Goal: Check status: Check status

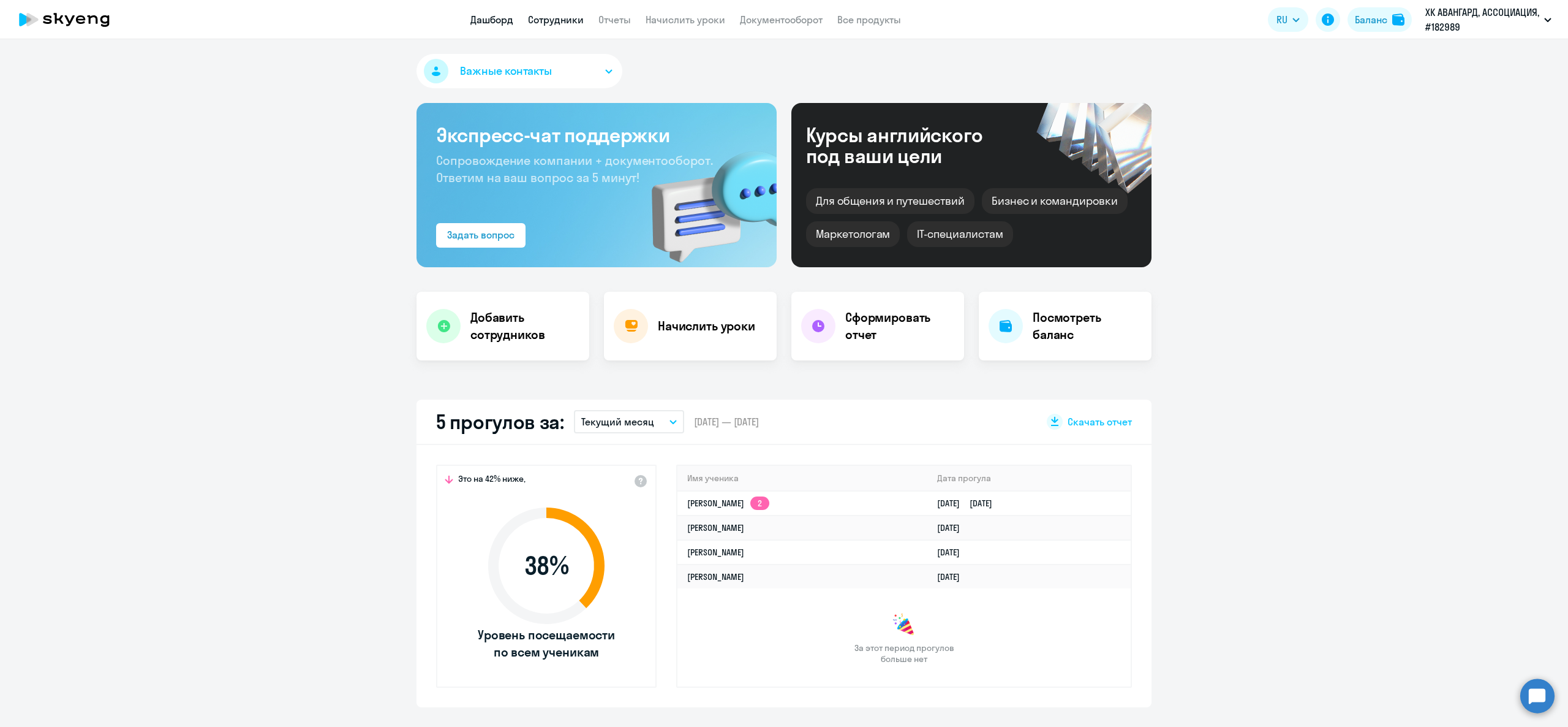
click at [571, 21] on link "Сотрудники" at bounding box center [556, 19] width 56 height 12
select select "30"
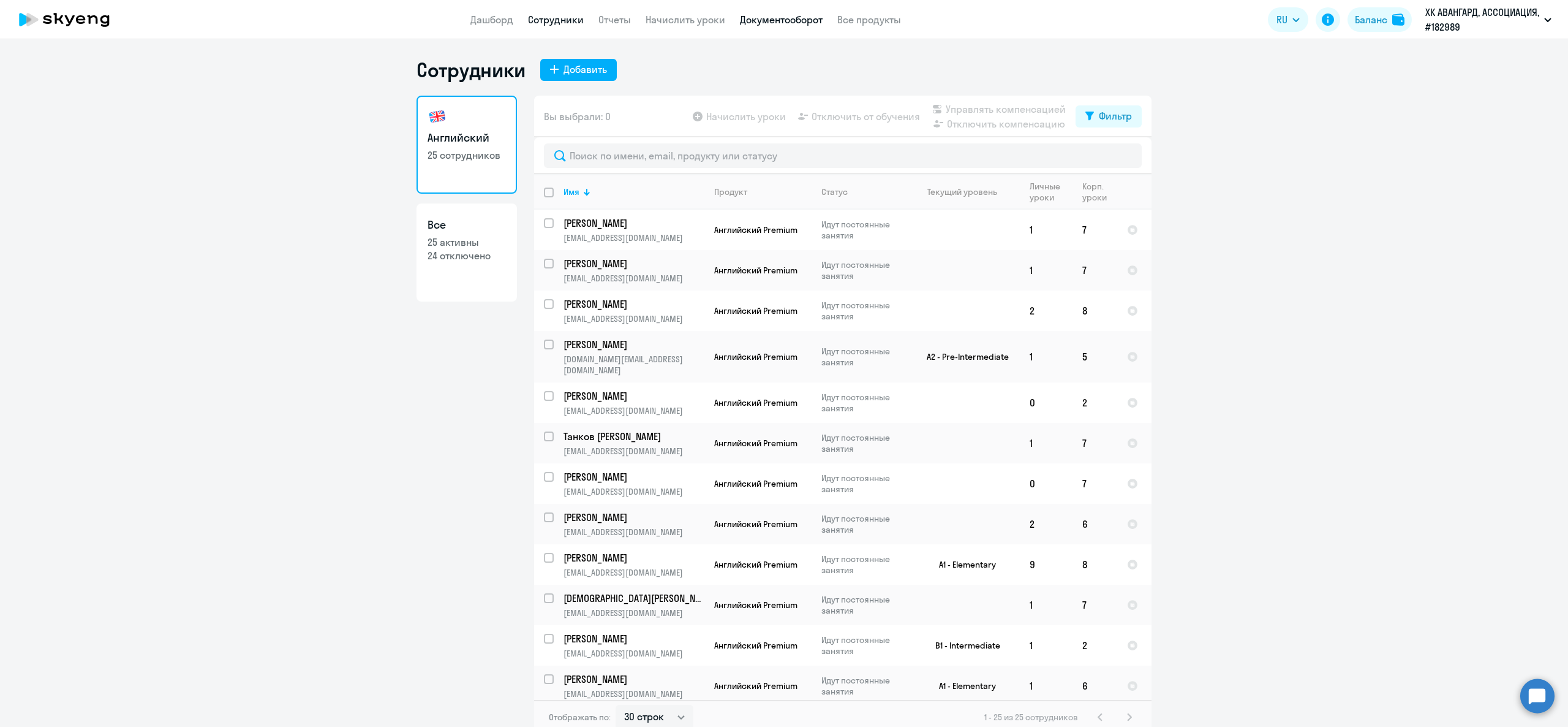
click at [765, 16] on link "Документооборот" at bounding box center [781, 19] width 83 height 12
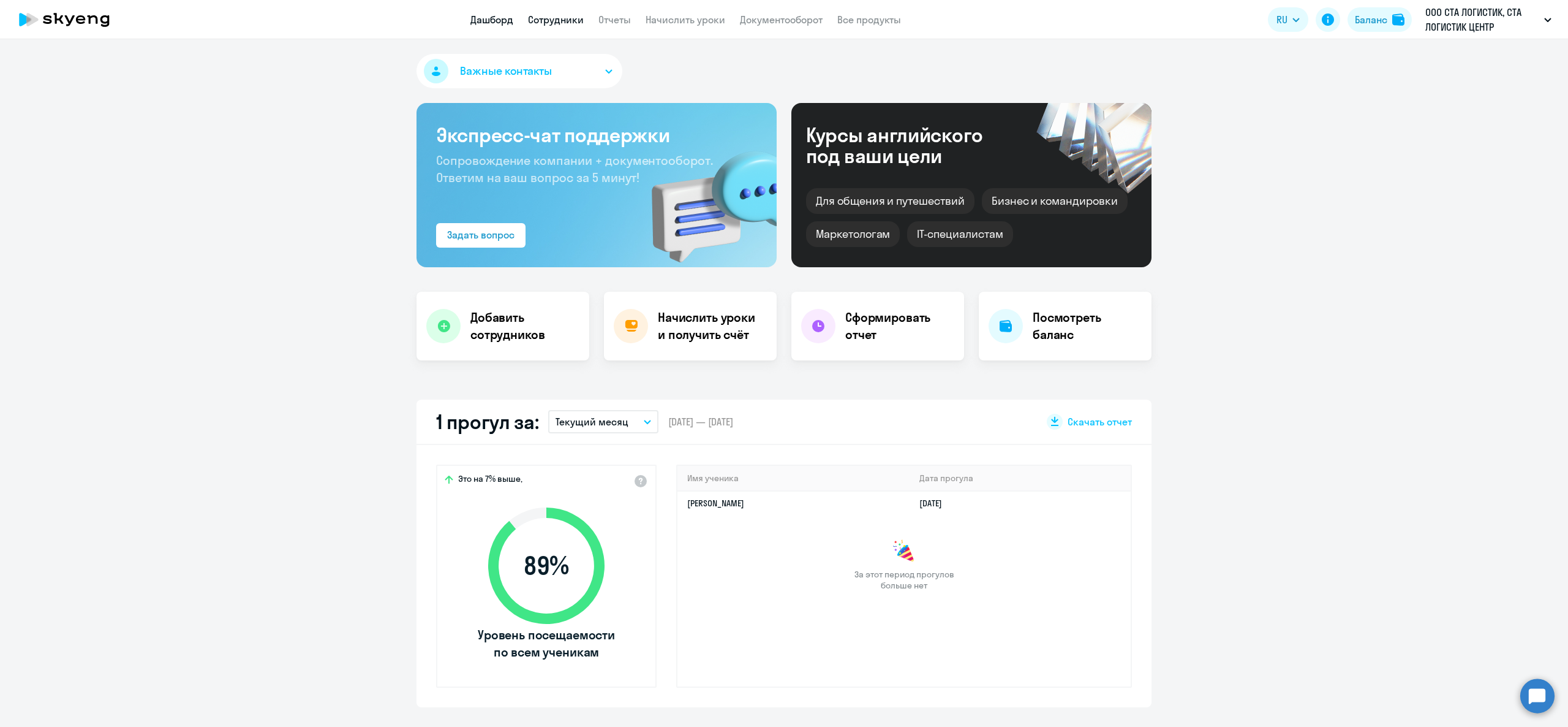
click at [577, 14] on link "Сотрудники" at bounding box center [556, 19] width 56 height 12
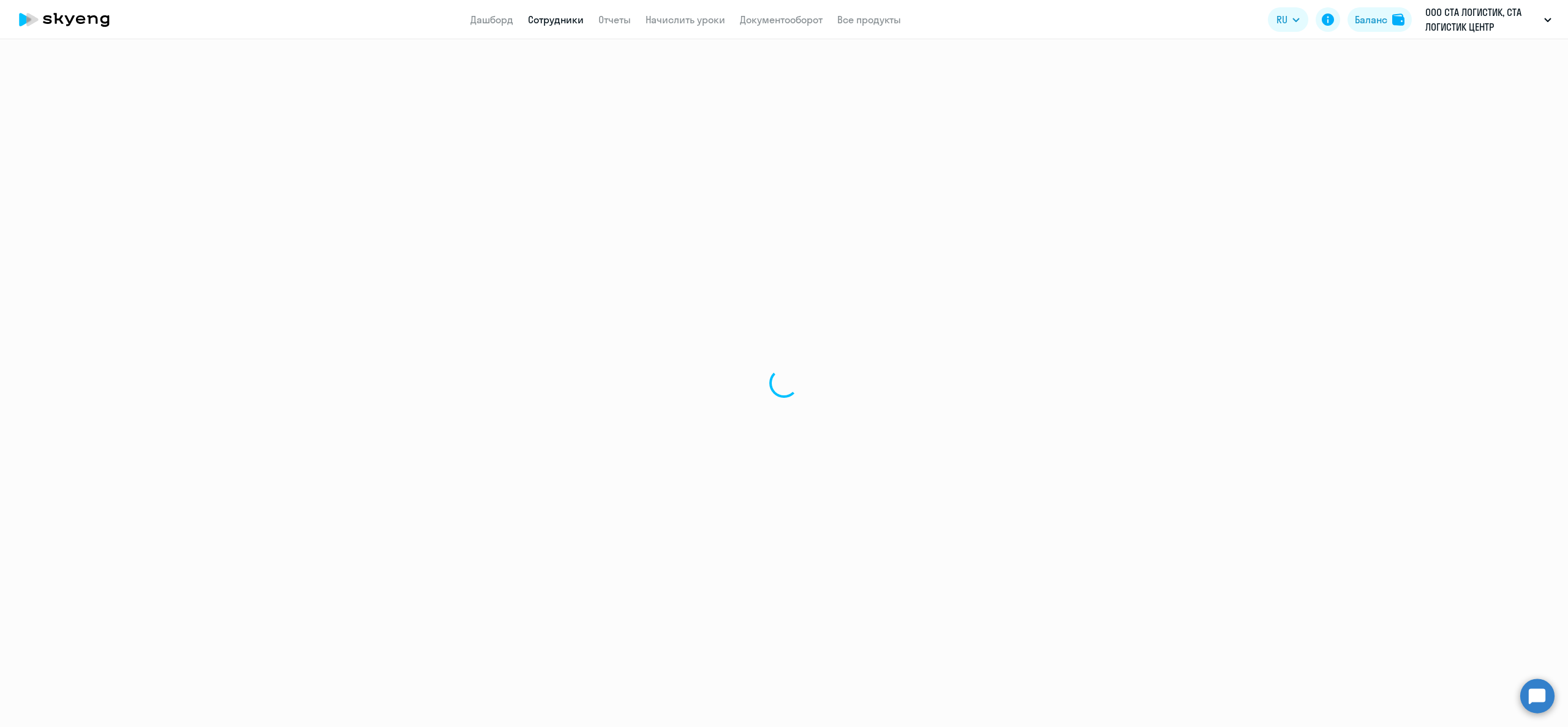
select select "30"
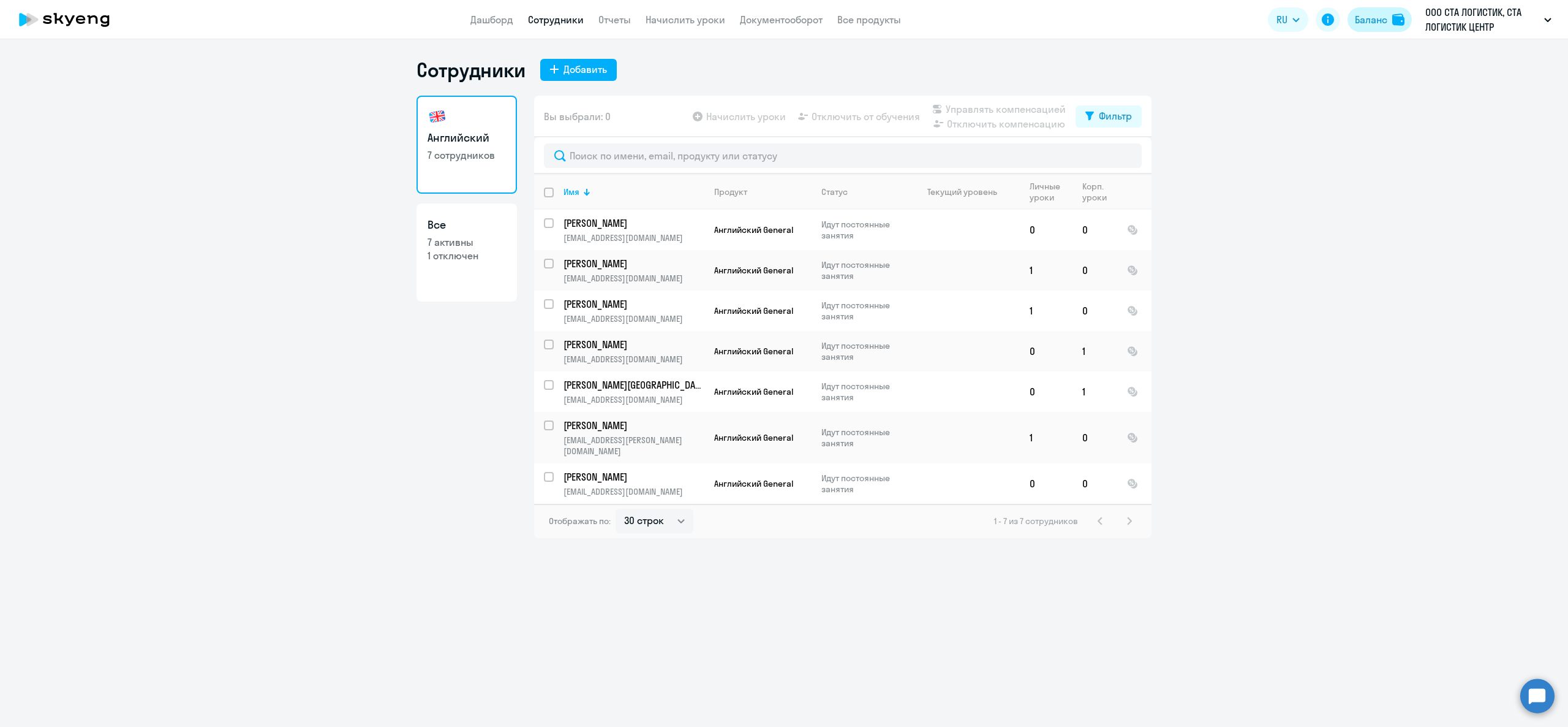
click at [1387, 7] on button "Баланс" at bounding box center [1379, 19] width 64 height 24
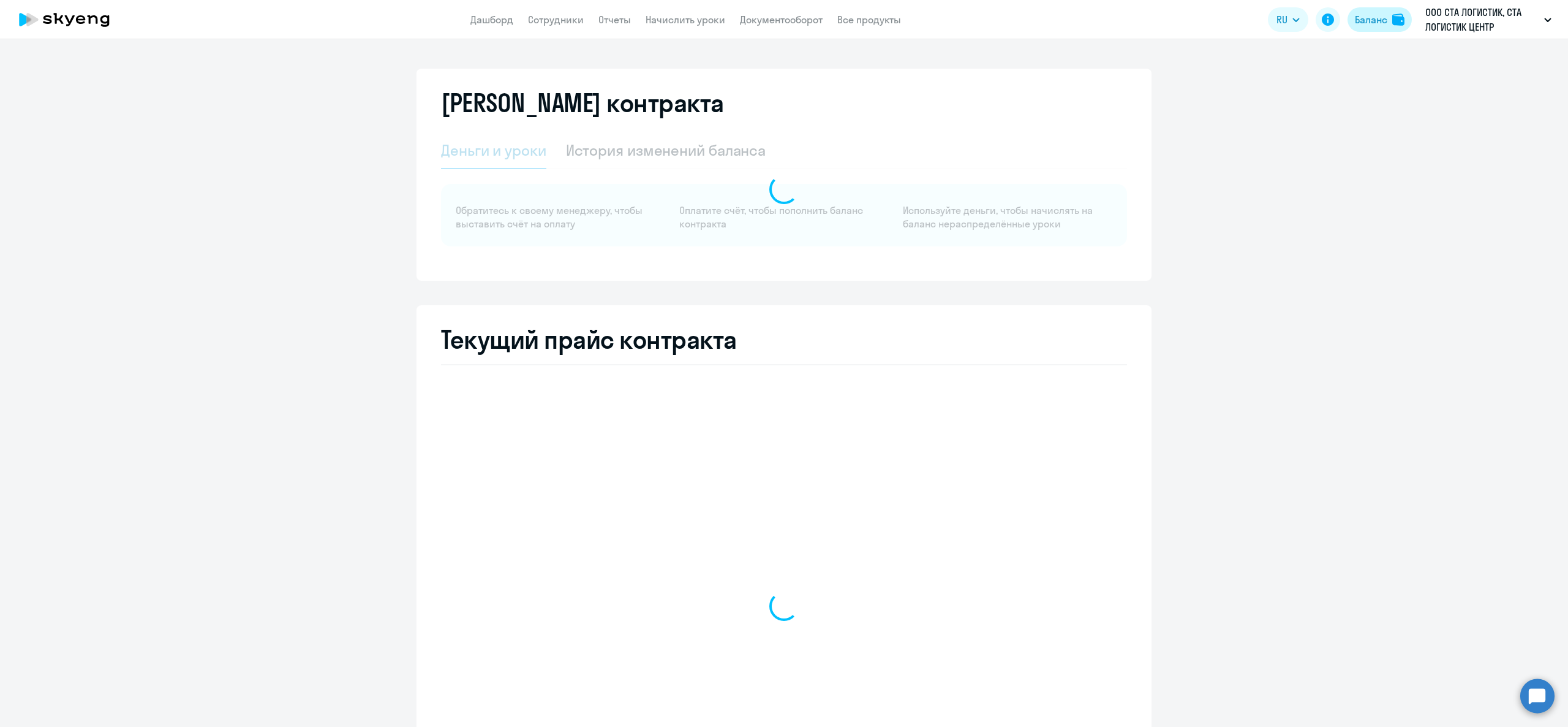
select select "english_adult_not_native_speaker"
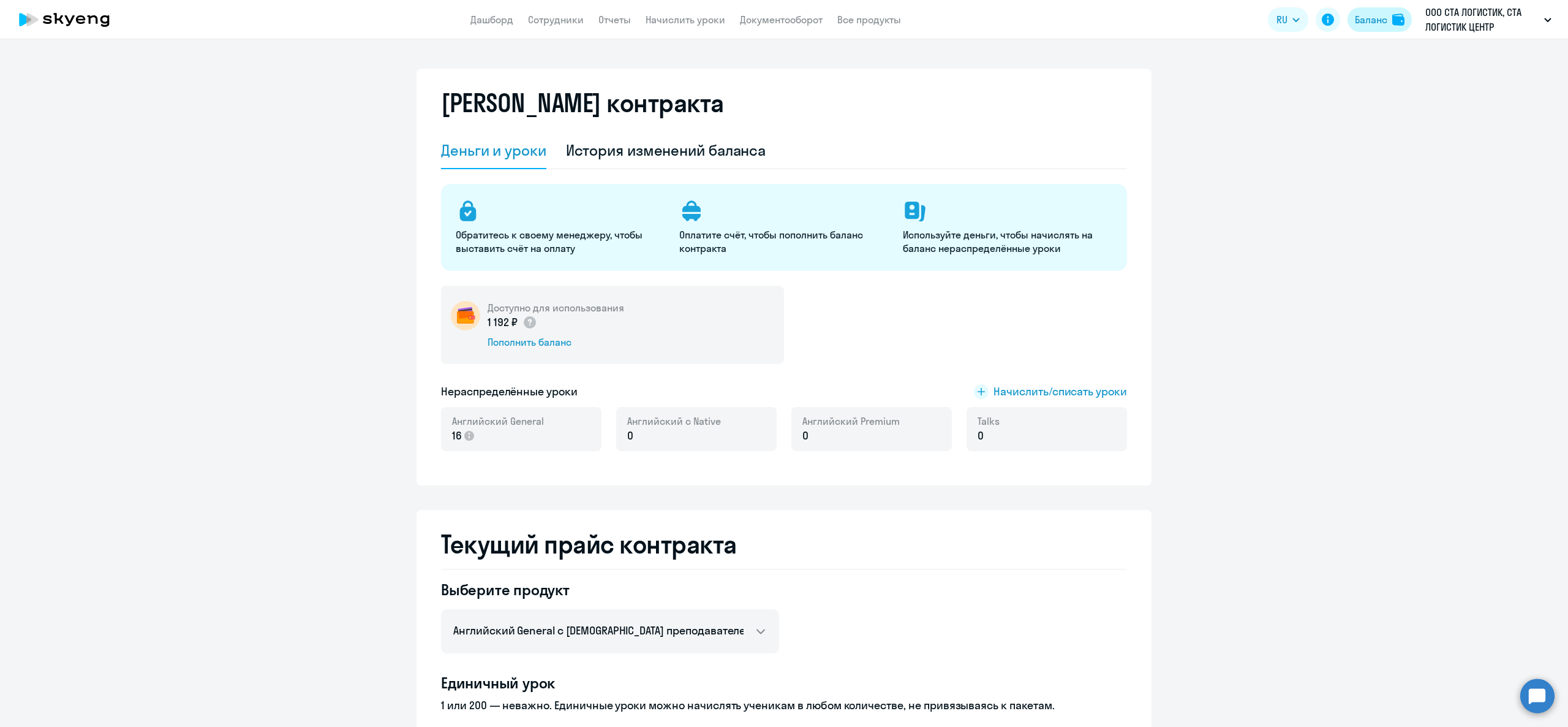
click at [1395, 14] on img at bounding box center [1398, 19] width 12 height 12
click at [771, 22] on link "Документооборот" at bounding box center [781, 19] width 83 height 12
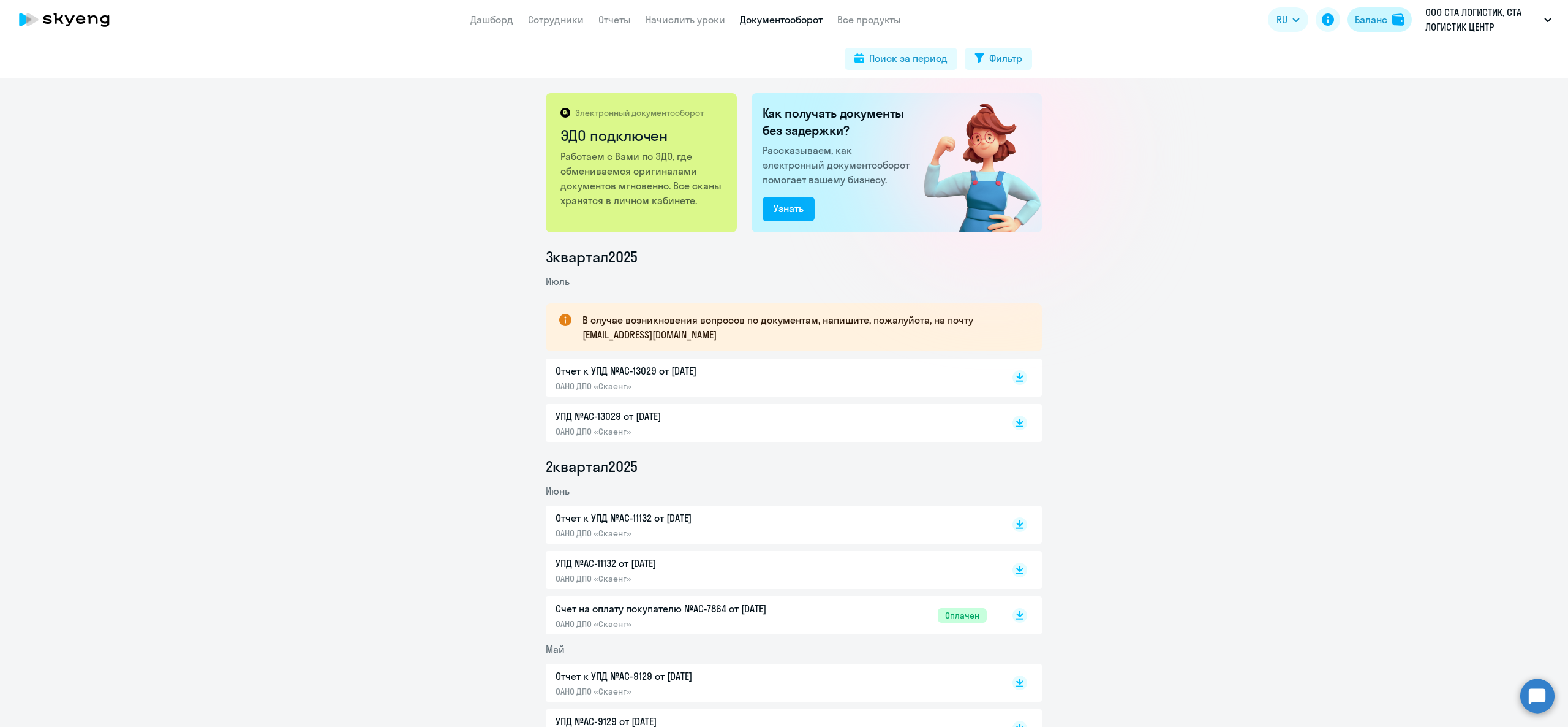
click at [1400, 17] on img at bounding box center [1398, 19] width 12 height 12
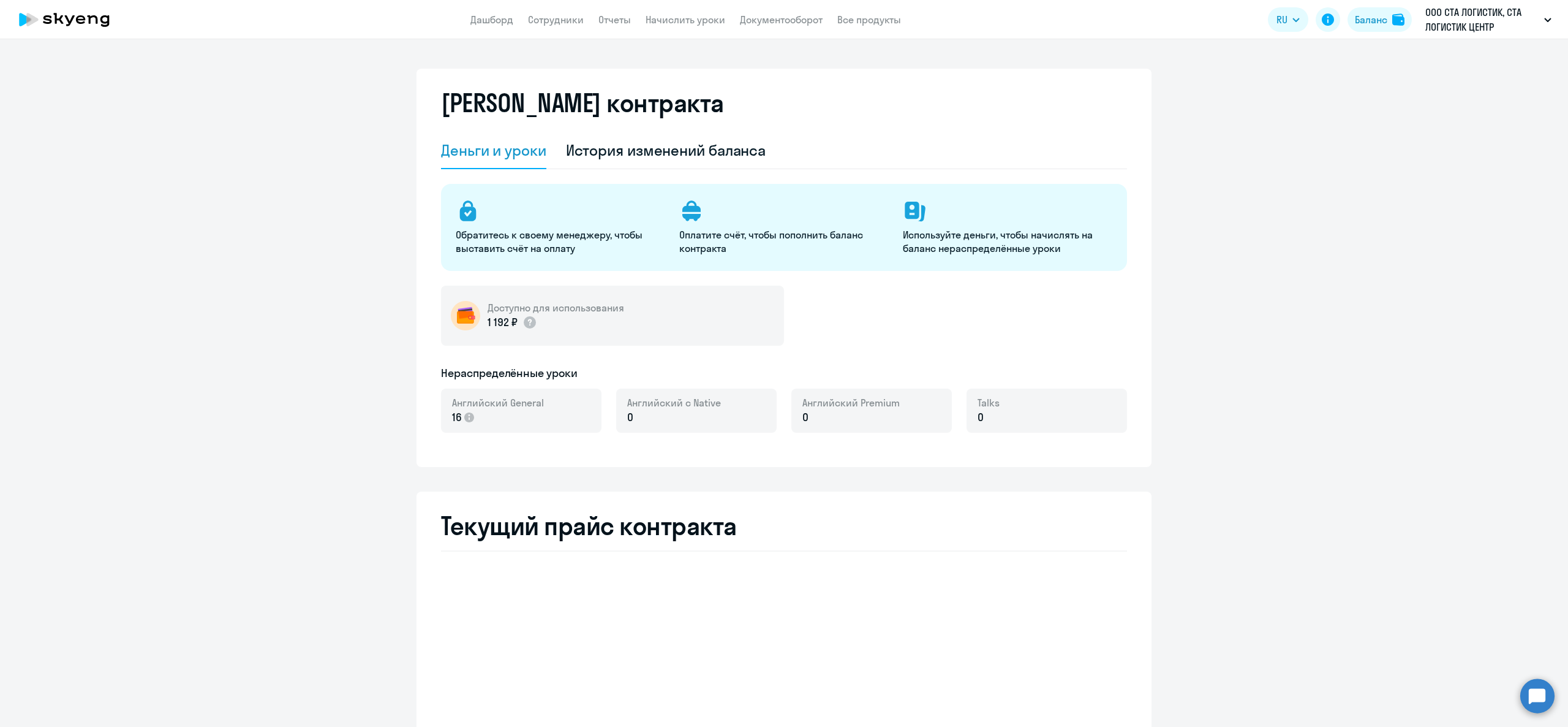
select select "english_adult_not_native_speaker"
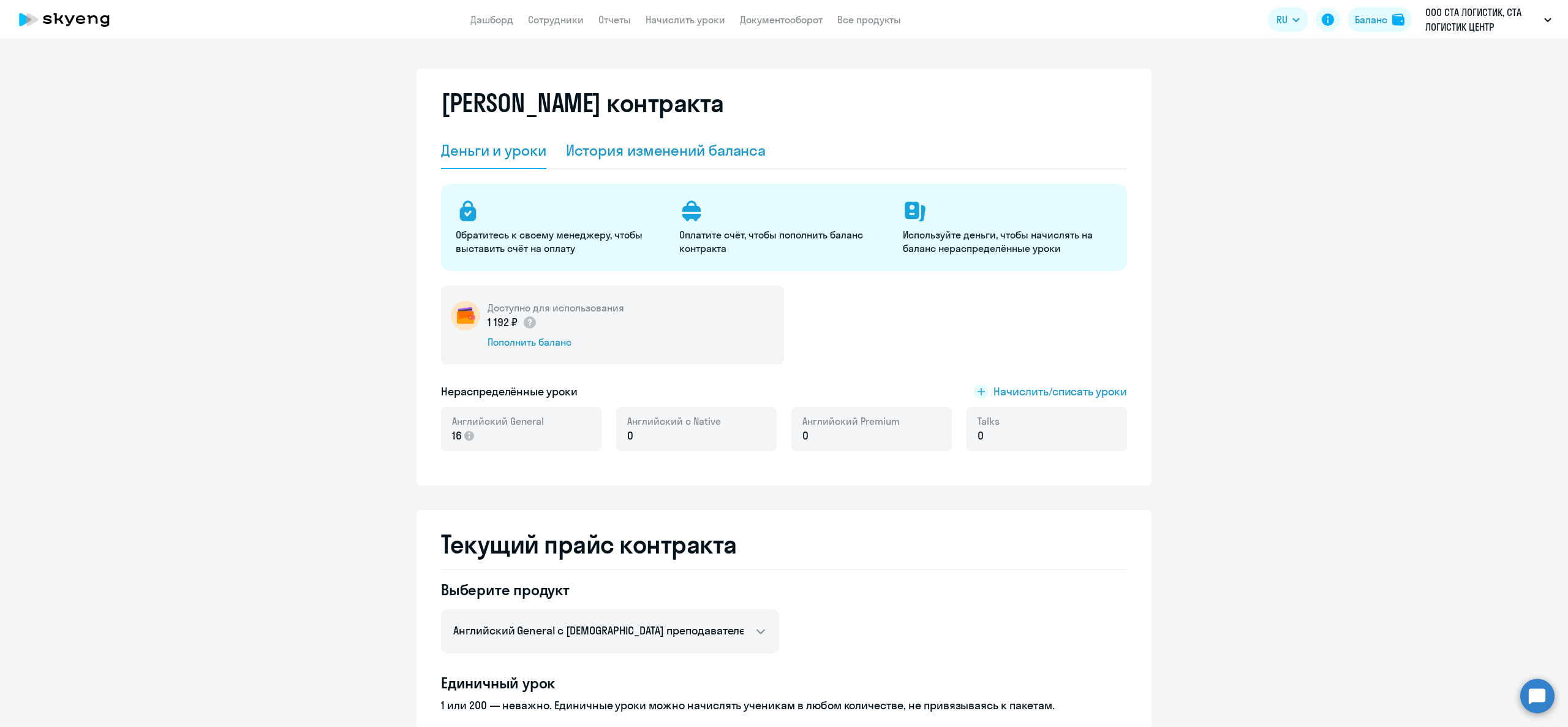
click at [609, 167] on div "История изменений баланса" at bounding box center [666, 150] width 200 height 36
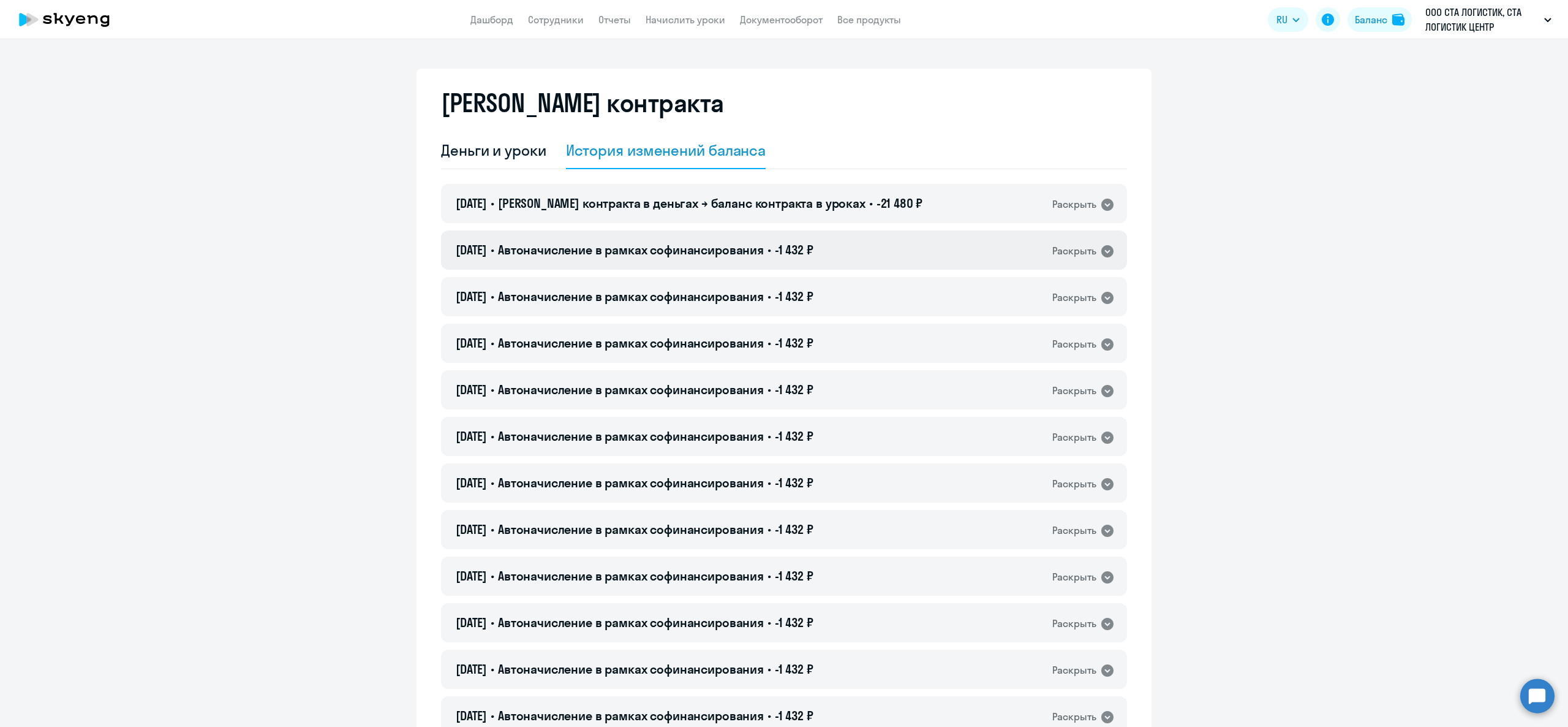
click at [575, 263] on div "23.08.2025 • Автоначисление в рамках софинансирования • -1 432 ₽ Раскрыть" at bounding box center [784, 250] width 686 height 39
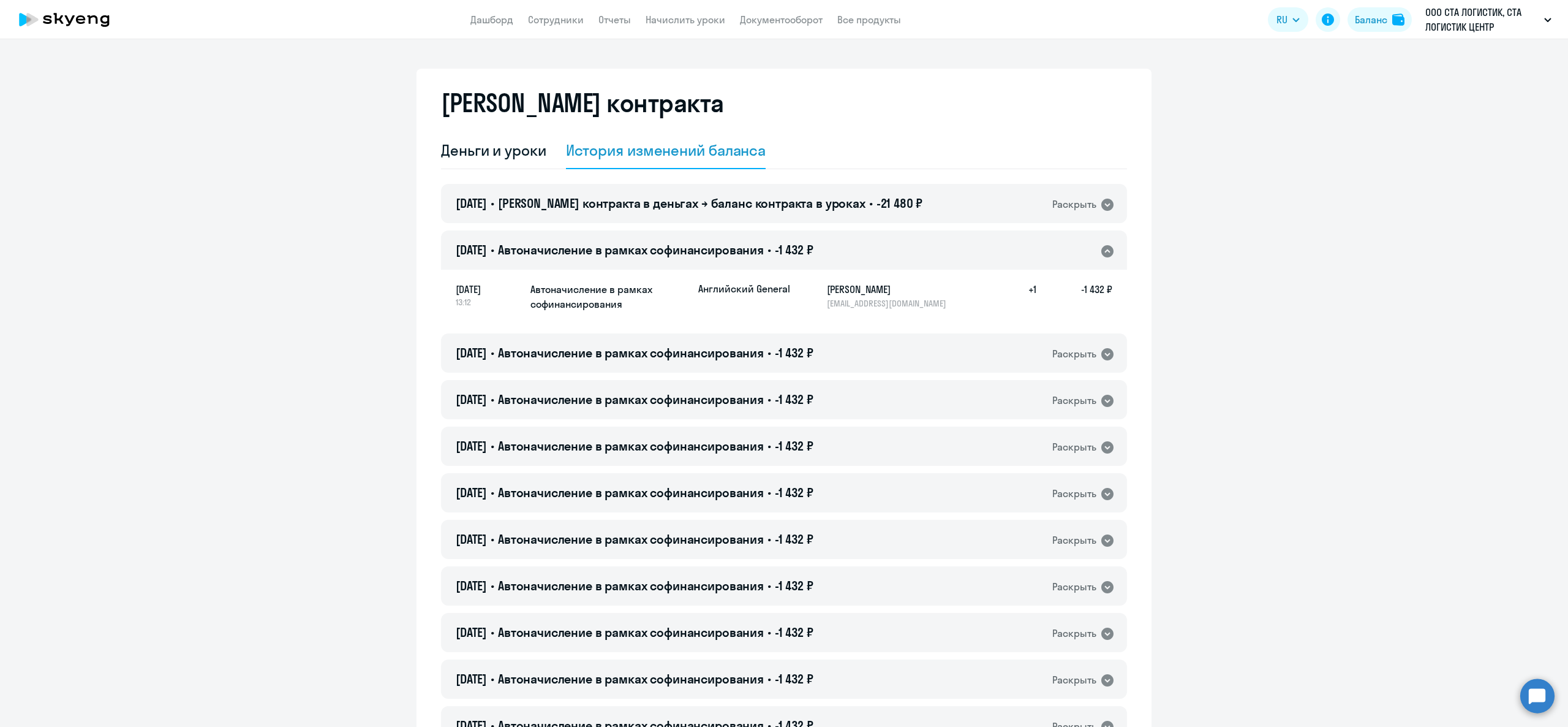
click at [577, 252] on span "Автоначисление в рамках софинансирования" at bounding box center [631, 250] width 266 height 15
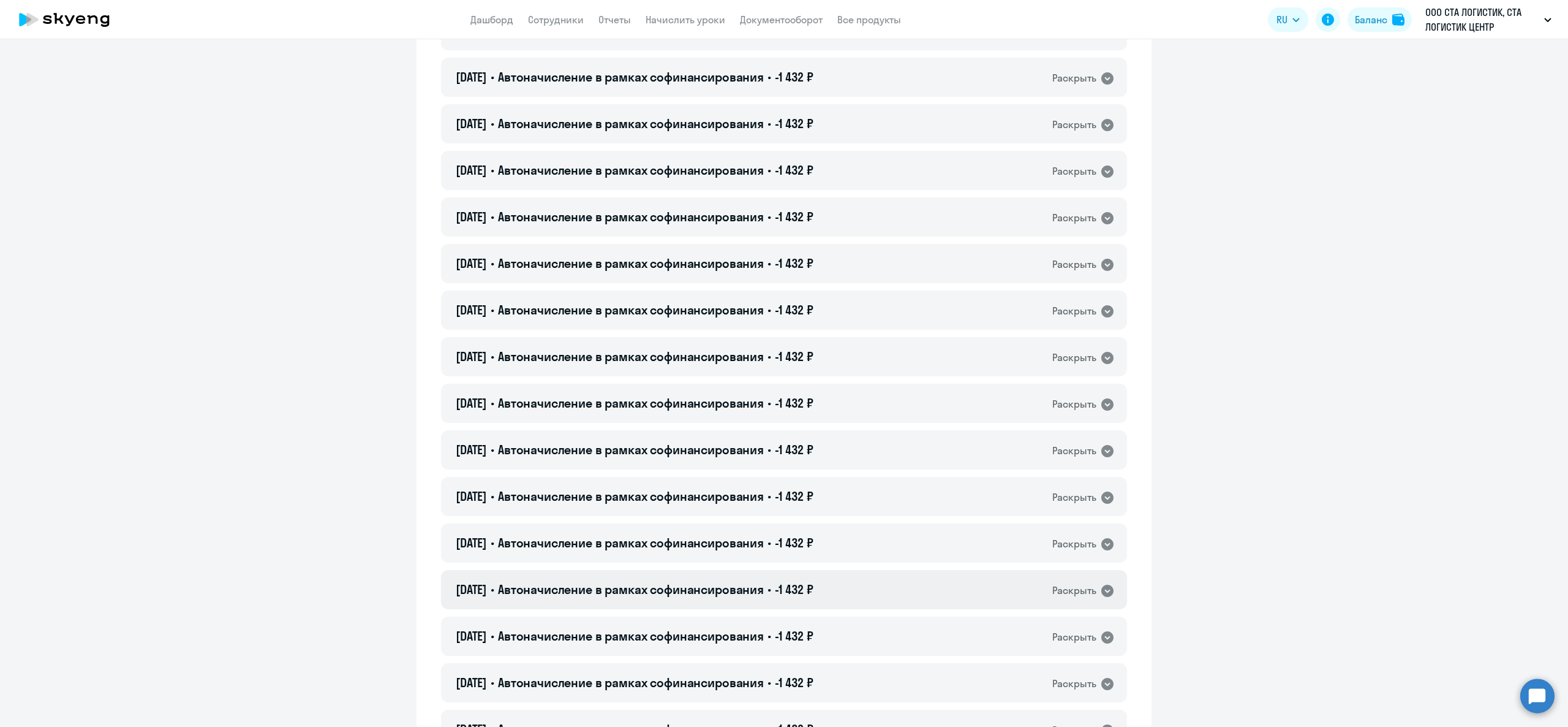
scroll to position [981, 0]
